Goal: Subscribe to service/newsletter

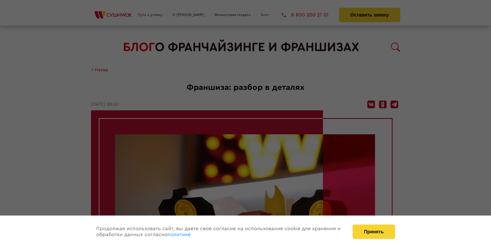
scroll to position [873, 0]
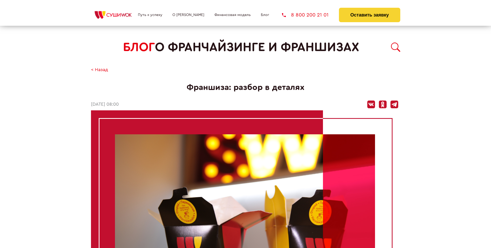
scroll to position [873, 0]
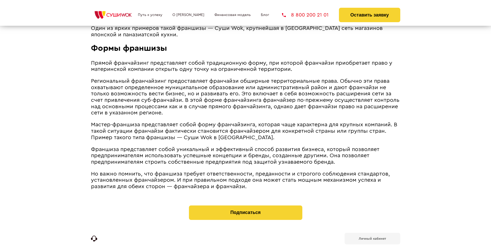
click at [372, 237] on b "Личный кабинет" at bounding box center [372, 238] width 27 height 3
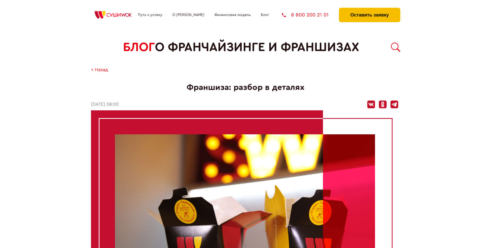
click at [369, 9] on button "Оставить заявку" at bounding box center [369, 15] width 61 height 14
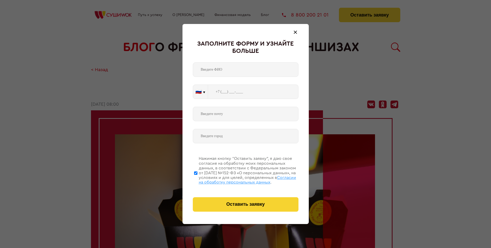
click at [239, 179] on span "Согласии на обработку персональных данных" at bounding box center [247, 180] width 97 height 9
click at [197, 179] on input "Нажимая кнопку “Оставить заявку”, я даю свое согласие на обработку моих персона…" at bounding box center [195, 172] width 3 height 41
checkbox input "false"
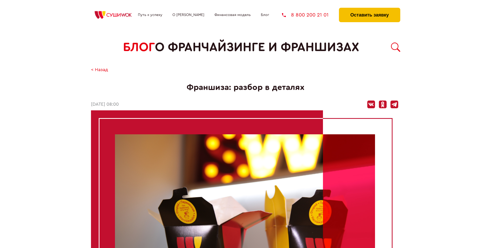
click at [369, 9] on button "Оставить заявку" at bounding box center [369, 15] width 61 height 14
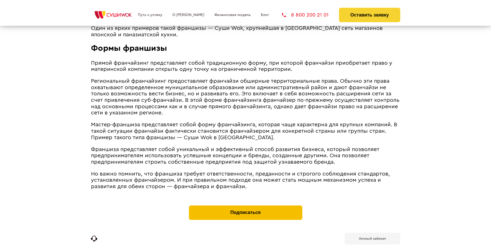
click at [245, 205] on button "Подписаться" at bounding box center [245, 212] width 113 height 14
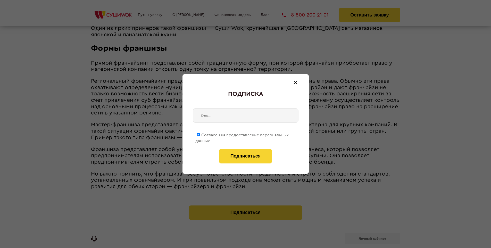
click at [242, 134] on span "Согласен на предоставление персональных данных" at bounding box center [241, 138] width 93 height 10
click at [200, 134] on input "Согласен на предоставление персональных данных" at bounding box center [198, 134] width 3 height 3
checkbox input "false"
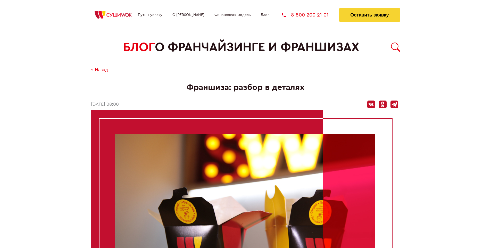
scroll to position [873, 0]
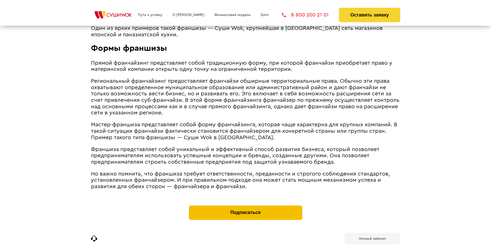
click at [245, 205] on button "Подписаться" at bounding box center [245, 212] width 113 height 14
